Goal: Information Seeking & Learning: Learn about a topic

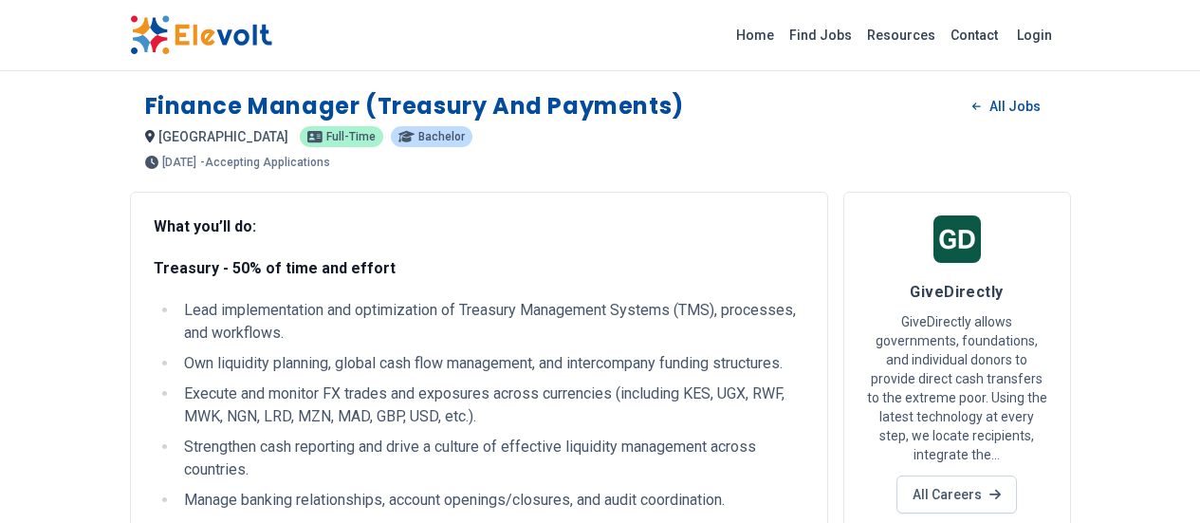
scroll to position [1290, 0]
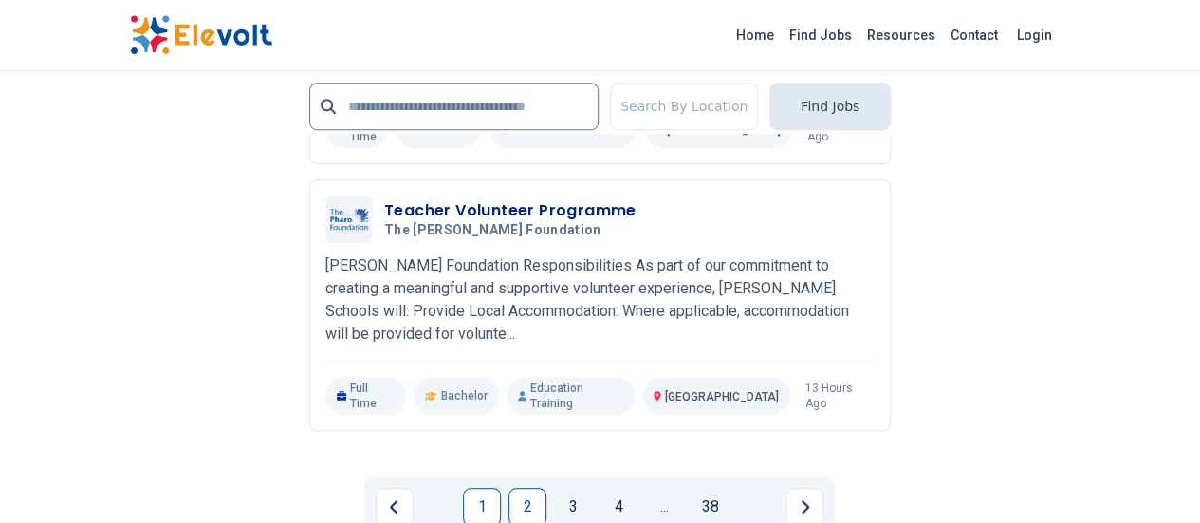
click at [489, 488] on link "1" at bounding box center [482, 507] width 38 height 38
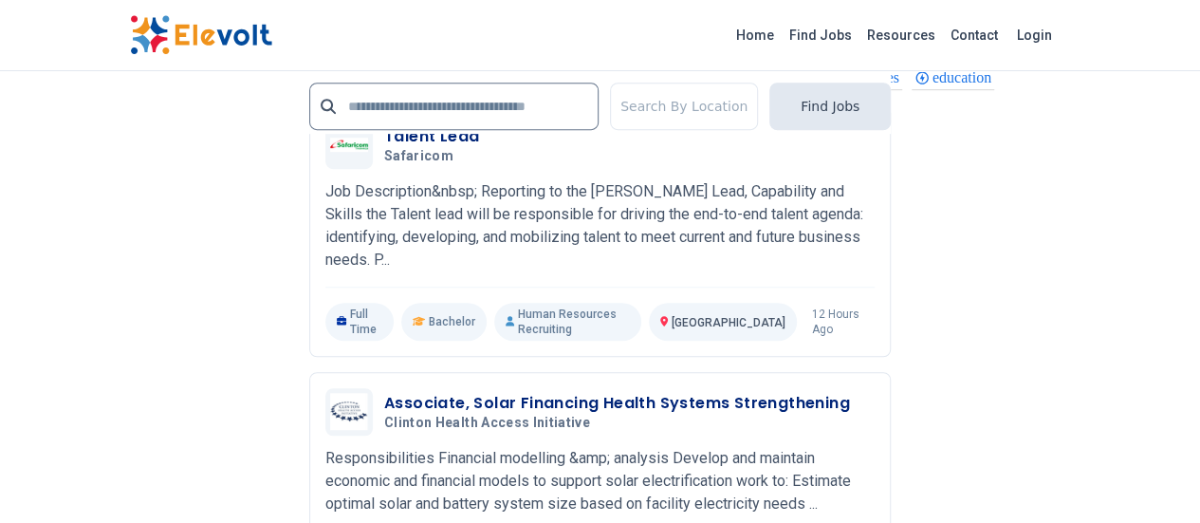
scroll to position [4073, 0]
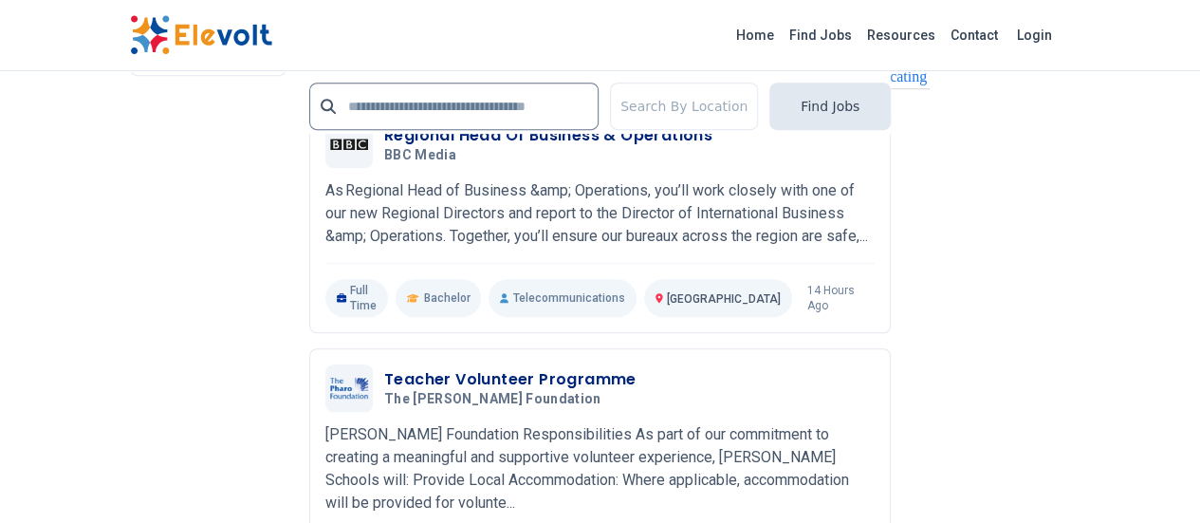
scroll to position [4092, 0]
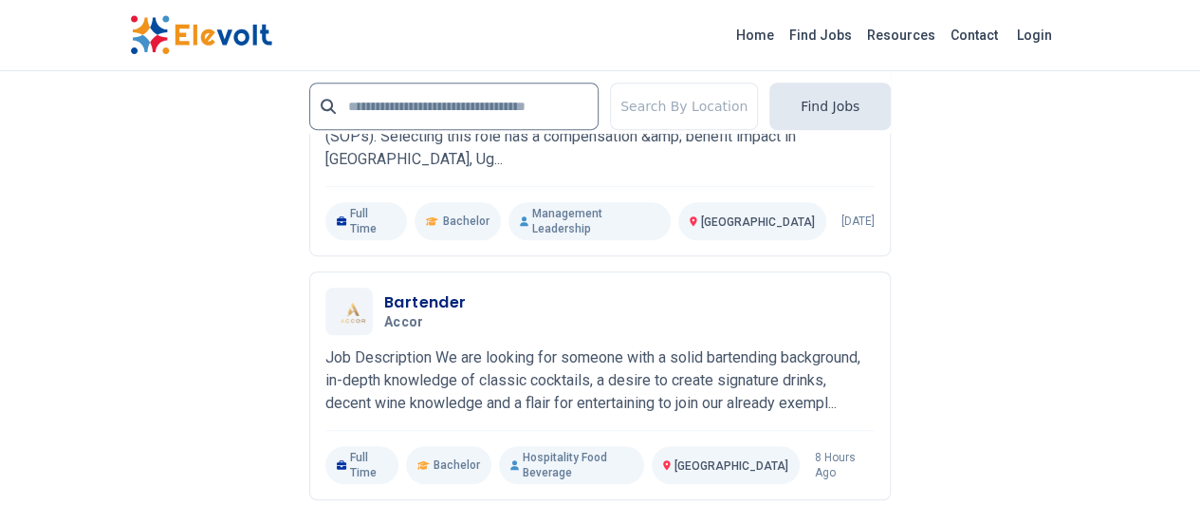
scroll to position [4085, 0]
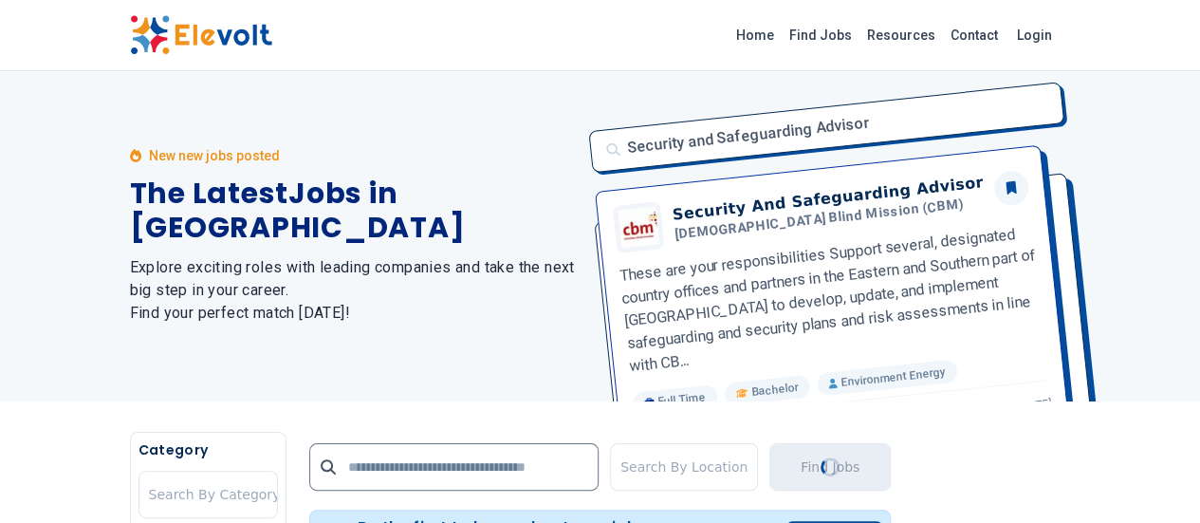
scroll to position [0, 0]
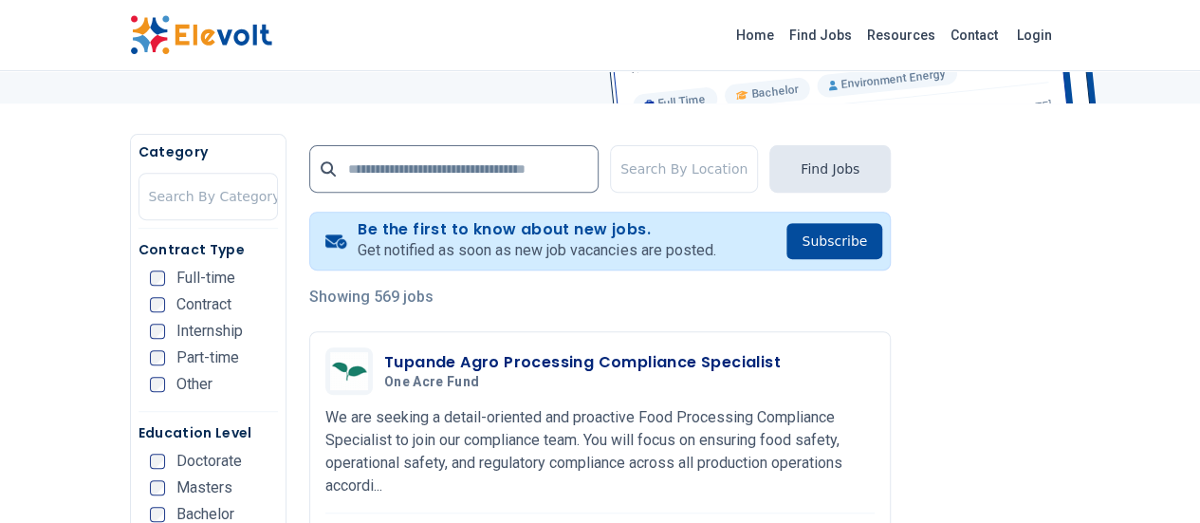
scroll to position [311, 0]
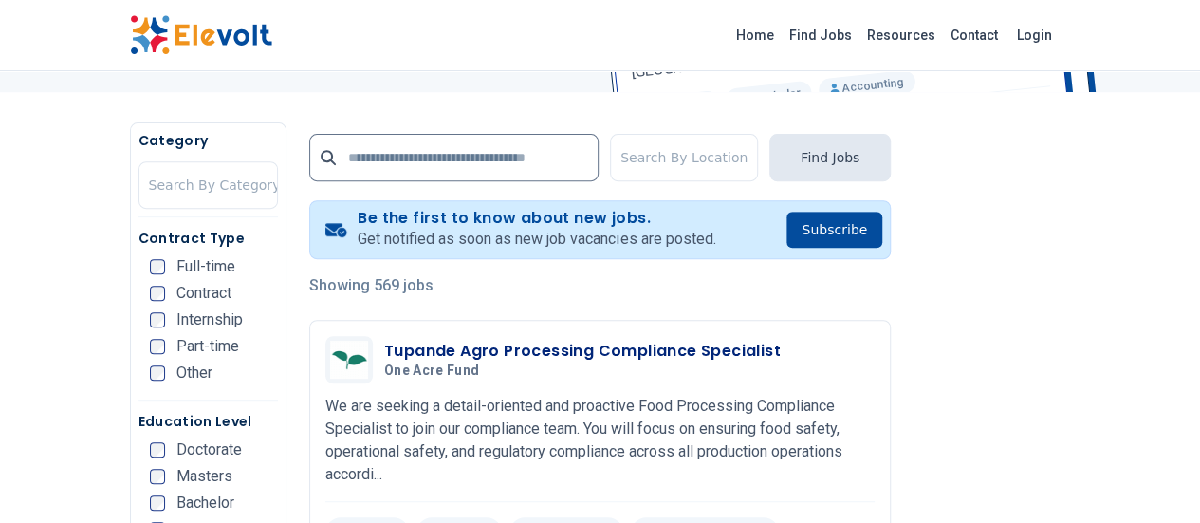
click at [498, 286] on p "Showing 569 jobs" at bounding box center [599, 285] width 581 height 23
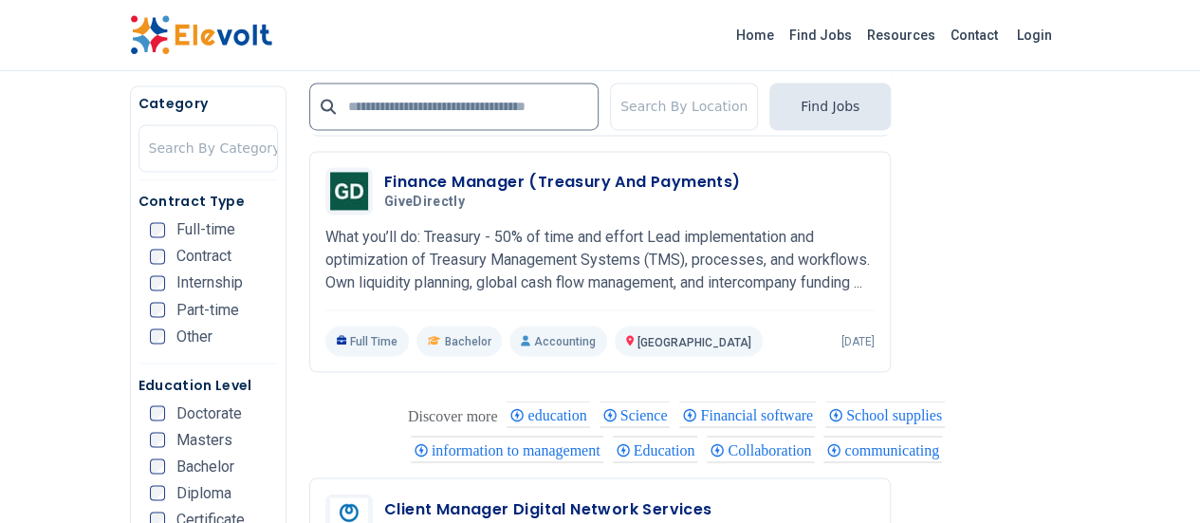
scroll to position [1487, 0]
